Goal: Transaction & Acquisition: Book appointment/travel/reservation

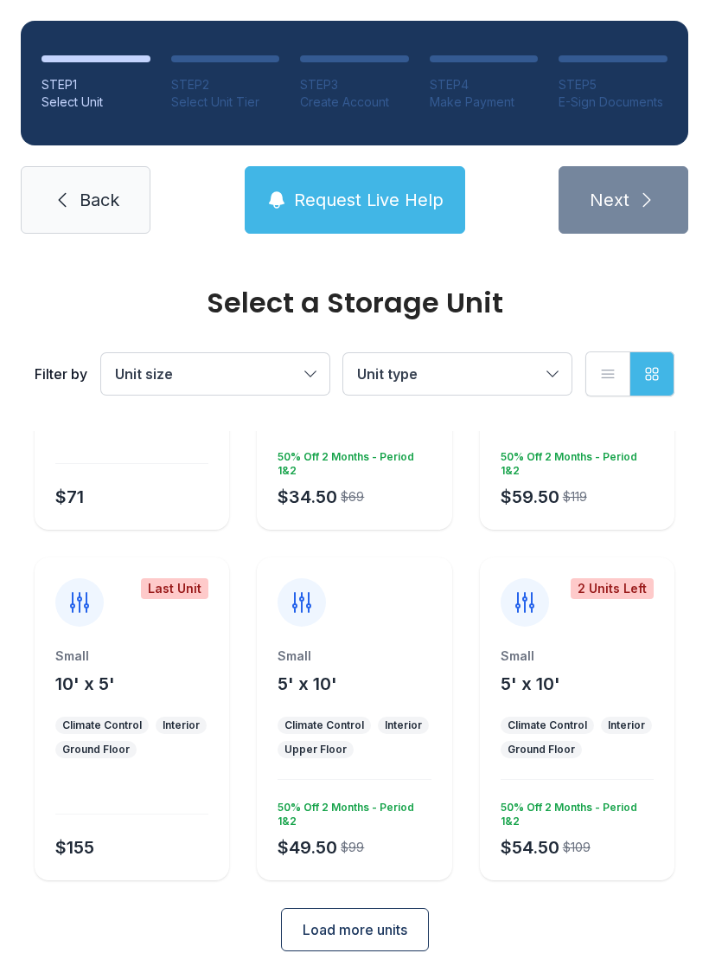
scroll to position [227, 0]
click at [339, 939] on span "Load more units" at bounding box center [355, 930] width 105 height 21
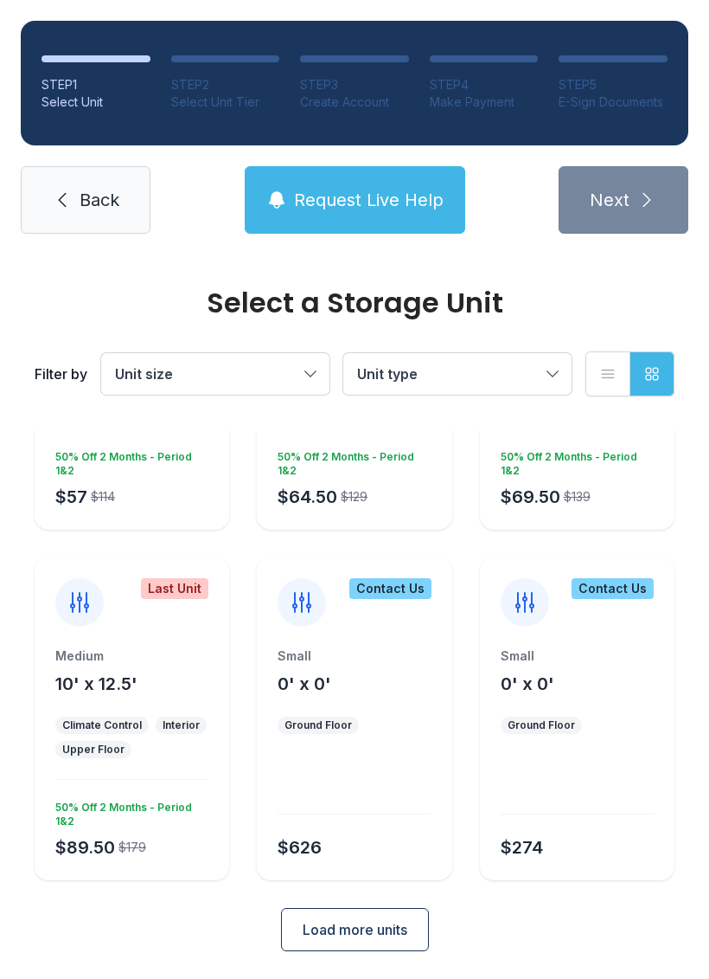
scroll to position [928, 0]
click at [361, 921] on span "Load more units" at bounding box center [355, 930] width 105 height 21
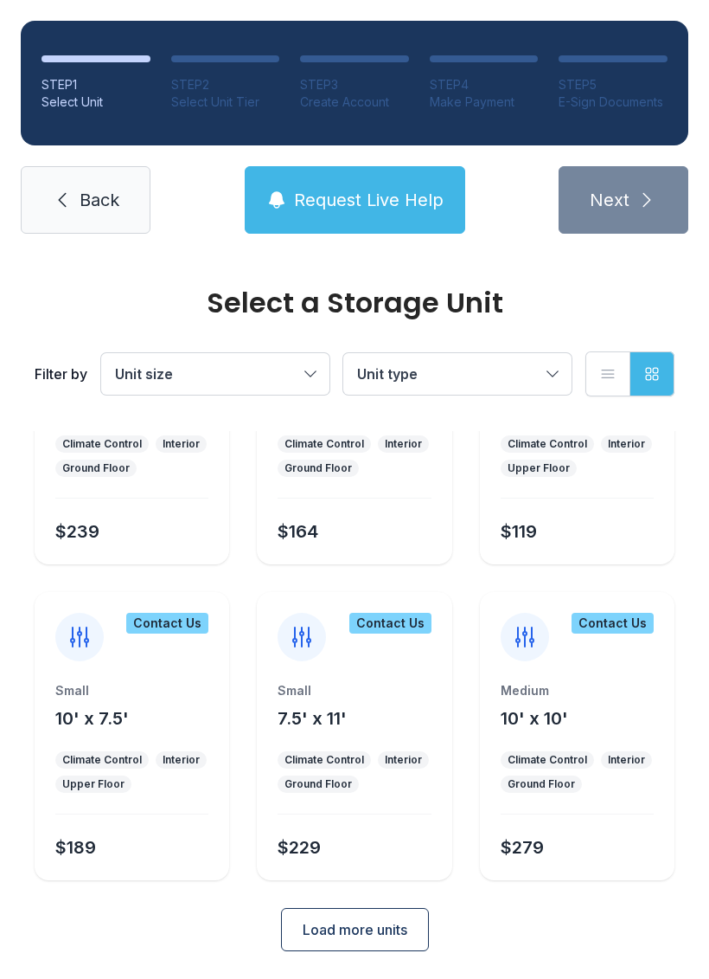
scroll to position [1559, 0]
click at [342, 919] on button "Load more units" at bounding box center [355, 929] width 148 height 43
click at [341, 920] on span "Load more units" at bounding box center [355, 930] width 105 height 21
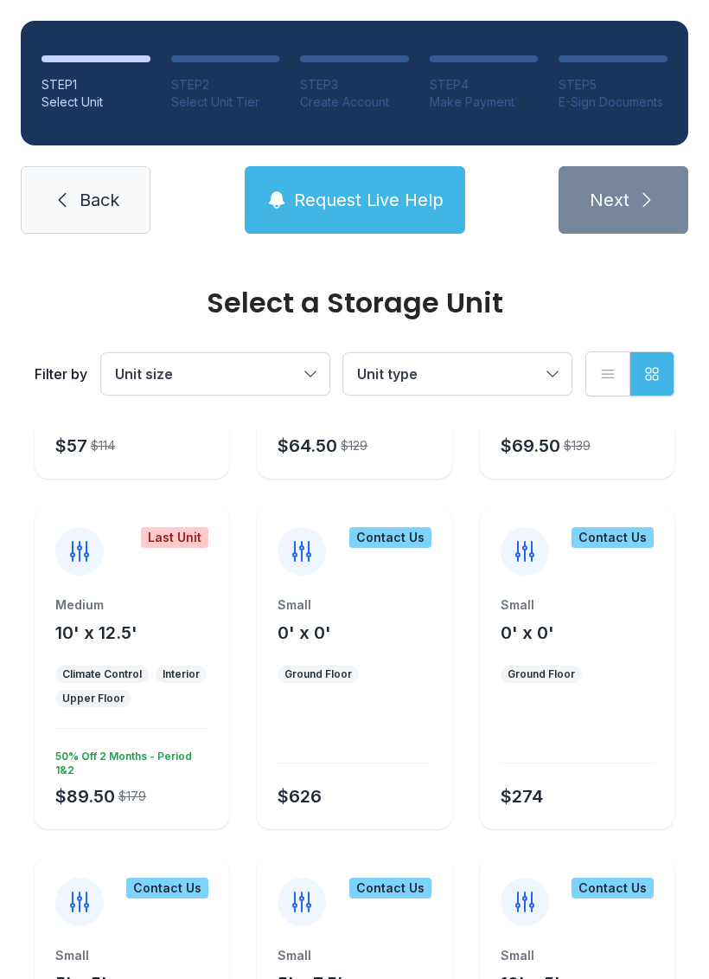
scroll to position [972, 0]
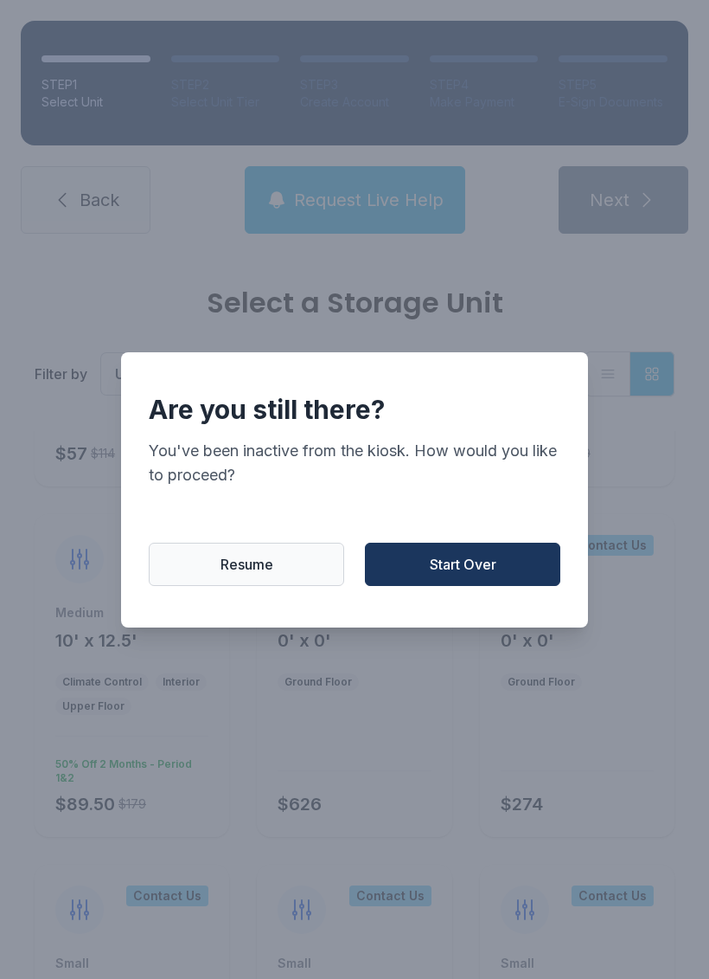
click at [236, 571] on span "Resume" at bounding box center [247, 564] width 53 height 21
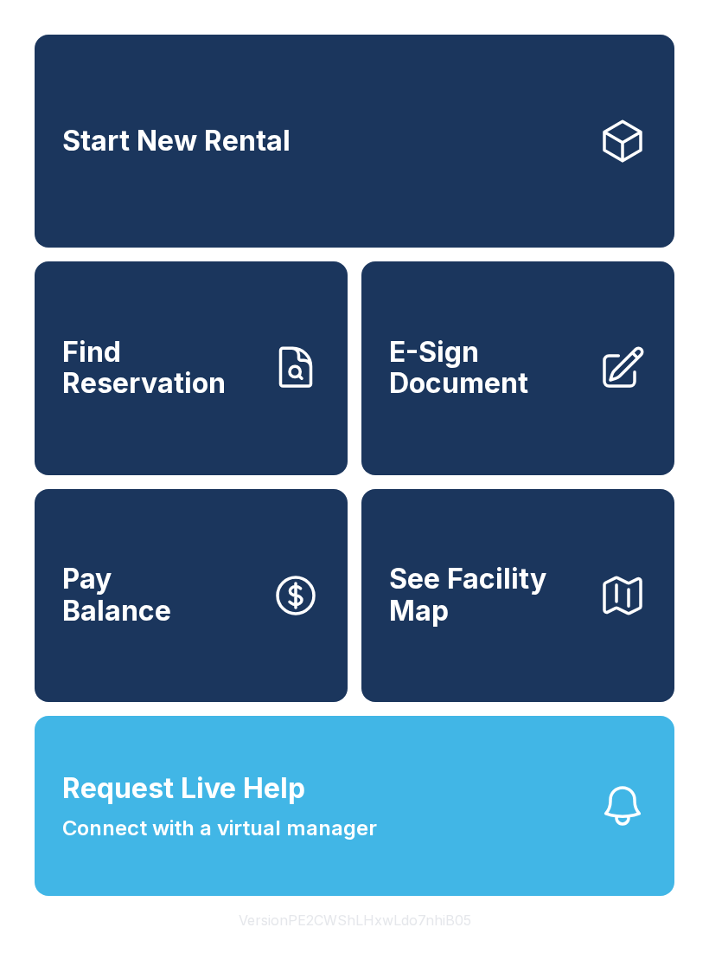
click at [427, 152] on link "Start New Rental" at bounding box center [355, 141] width 640 height 213
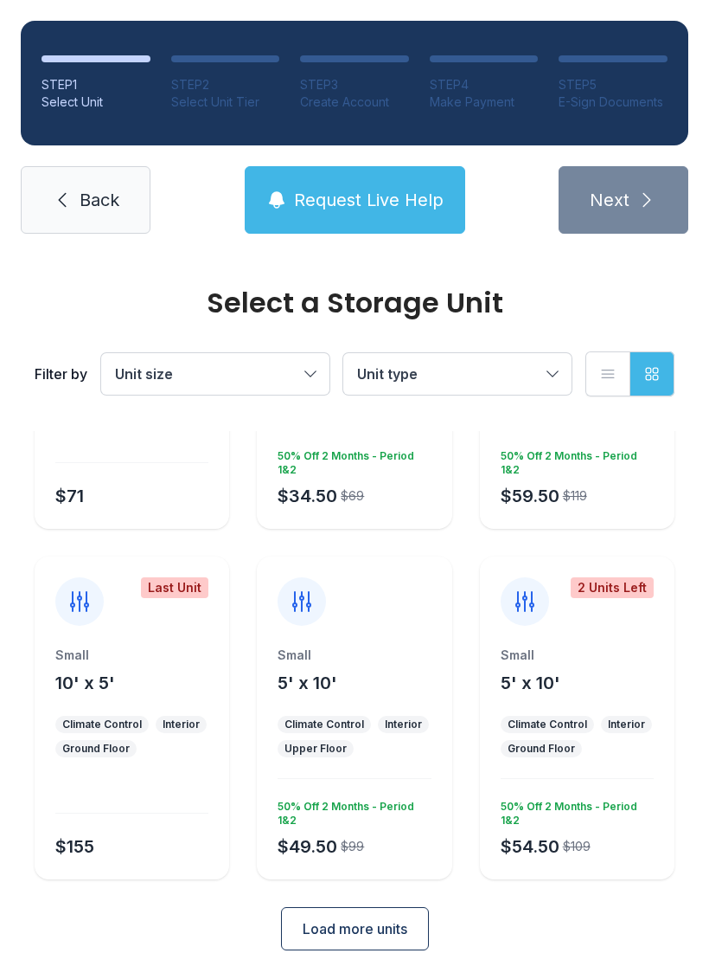
scroll to position [227, 0]
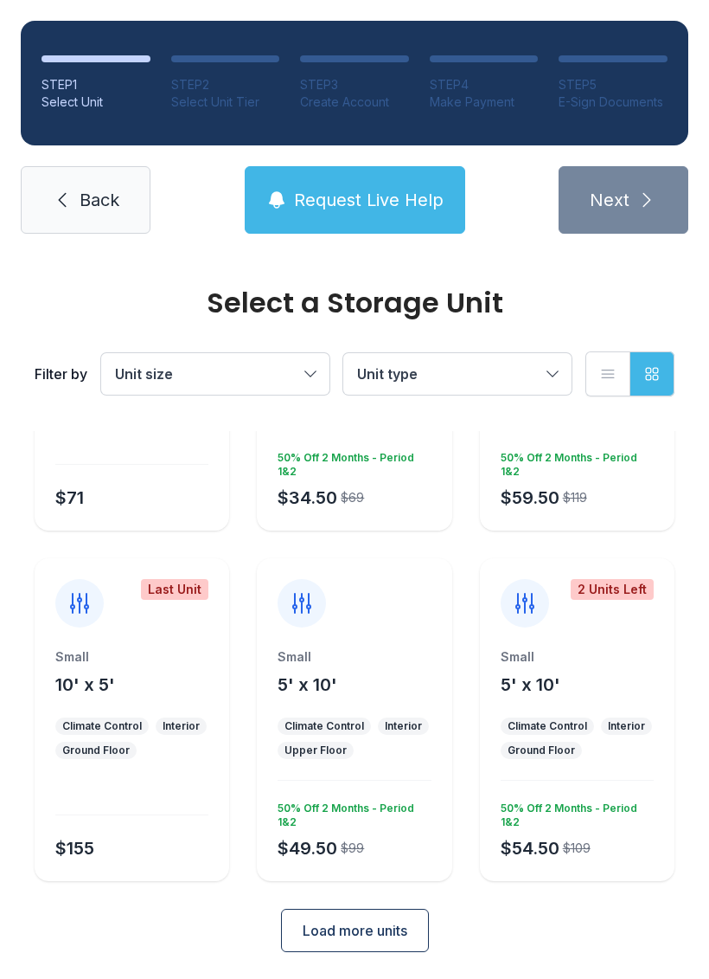
click at [369, 923] on span "Load more units" at bounding box center [355, 930] width 105 height 21
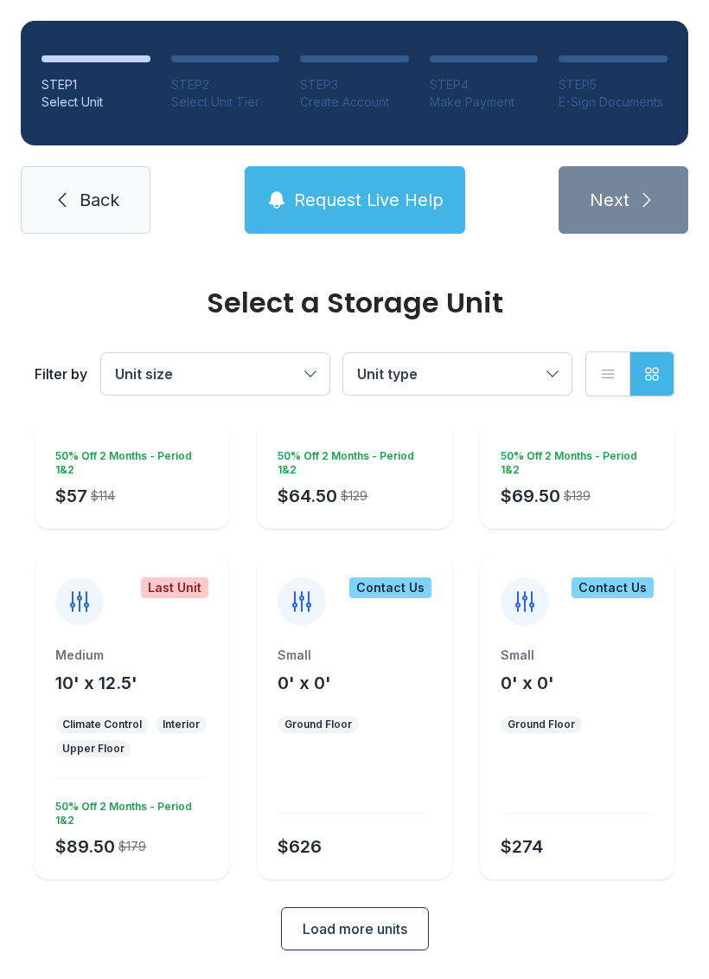
scroll to position [928, 0]
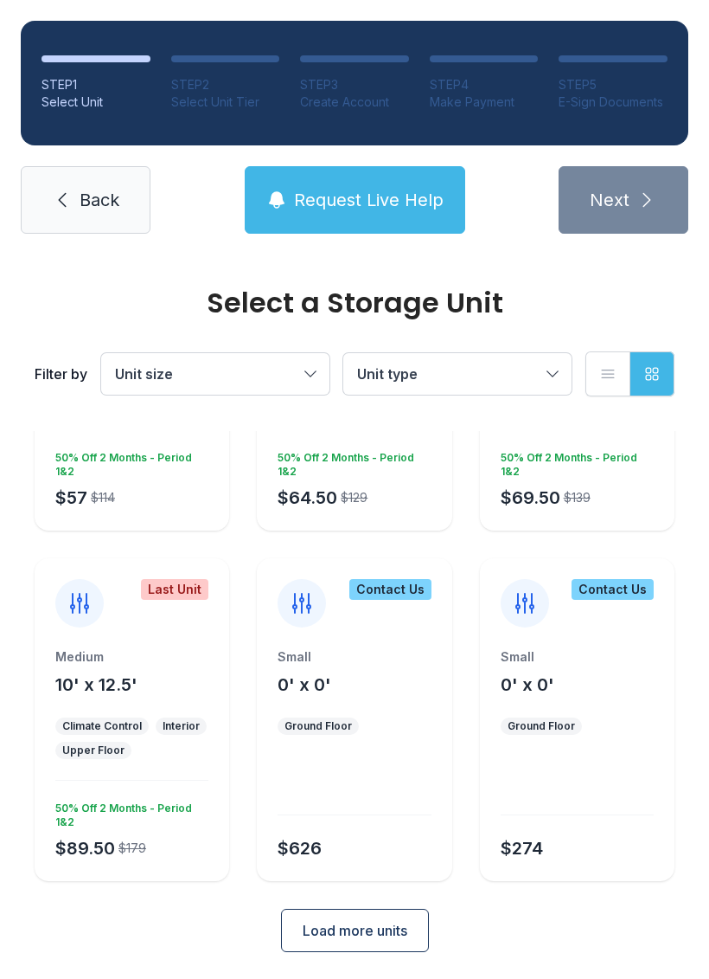
click at [354, 928] on span "Load more units" at bounding box center [355, 930] width 105 height 21
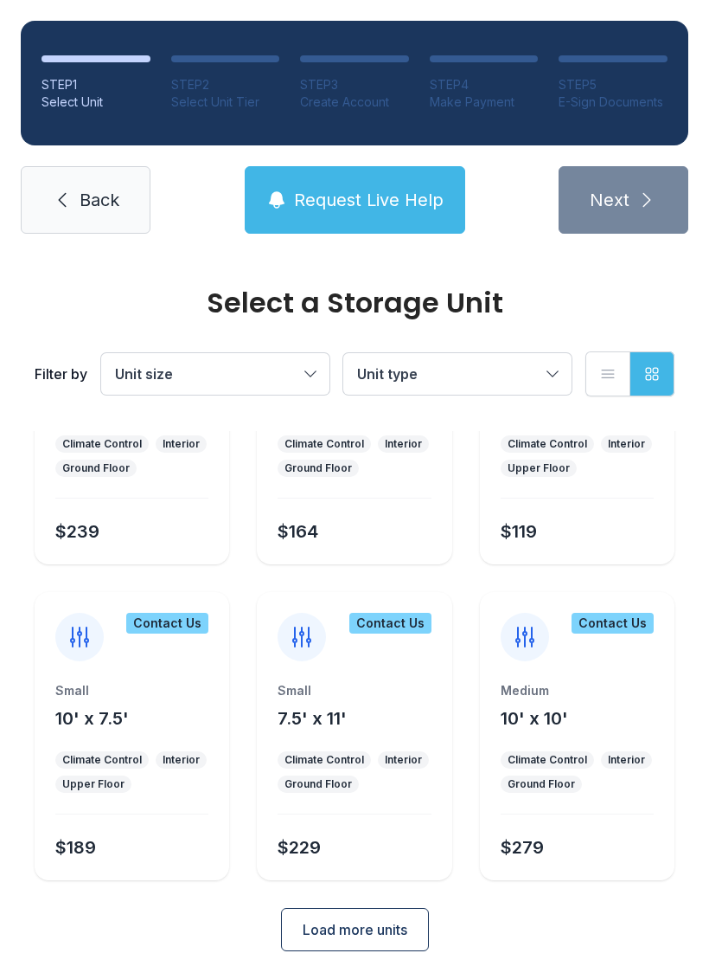
scroll to position [1559, 0]
click at [348, 917] on button "Load more units" at bounding box center [355, 929] width 148 height 43
click at [367, 928] on span "Load more units" at bounding box center [355, 930] width 105 height 21
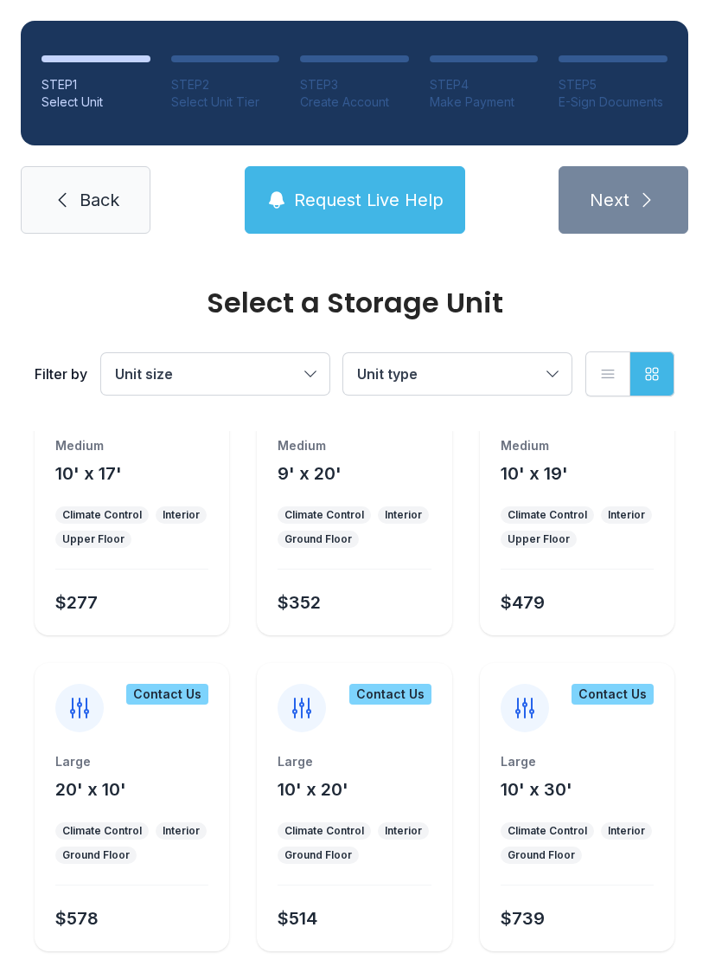
scroll to position [2751, 0]
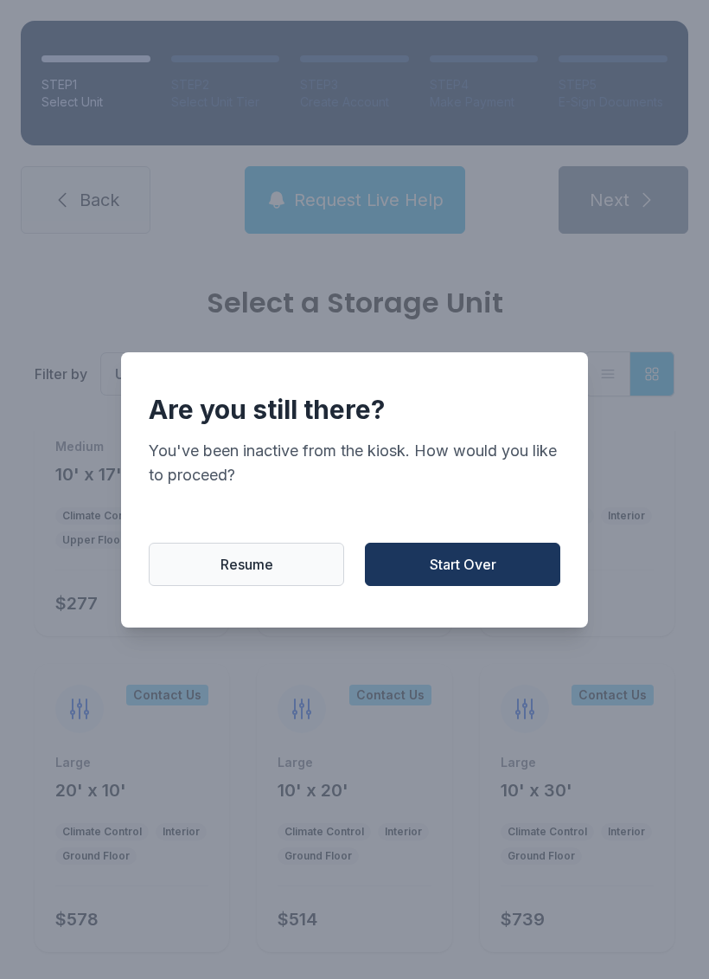
click at [260, 568] on span "Resume" at bounding box center [247, 564] width 53 height 21
